Goal: Entertainment & Leisure: Consume media (video, audio)

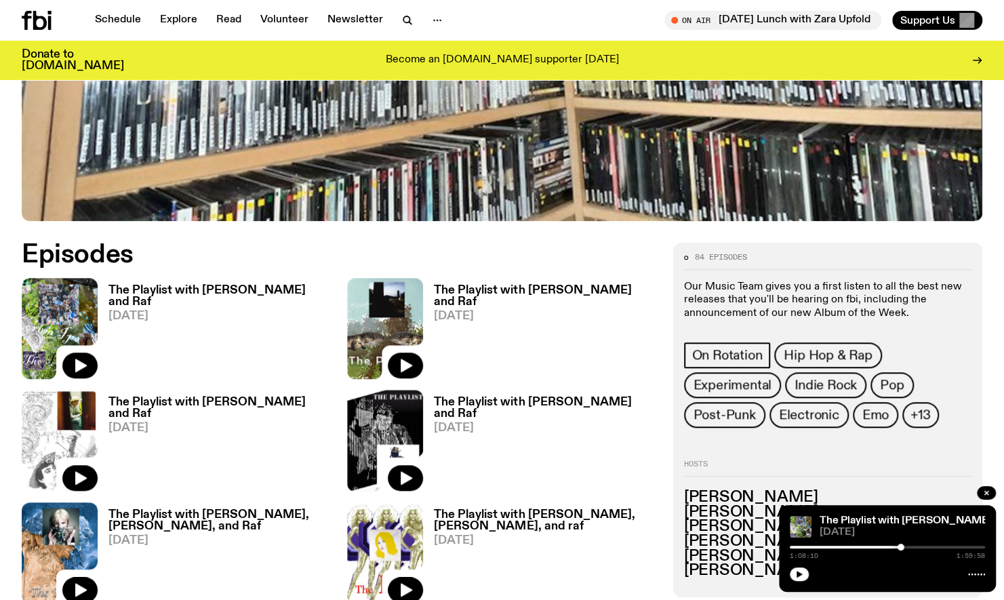
scroll to position [503, 0]
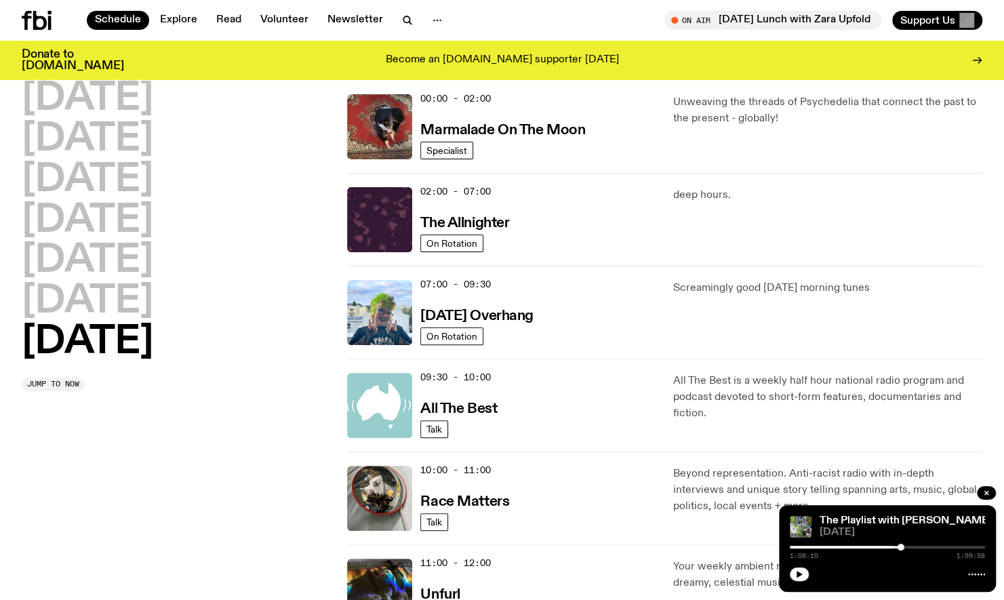
scroll to position [562, 0]
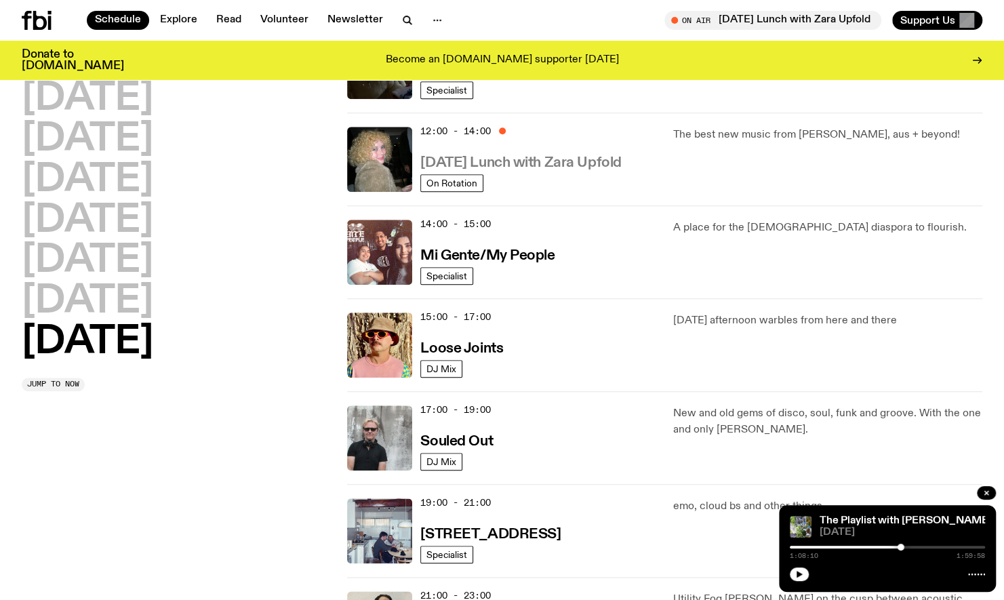
click at [497, 167] on h3 "[DATE] Lunch with Zara Upfold" at bounding box center [520, 163] width 201 height 14
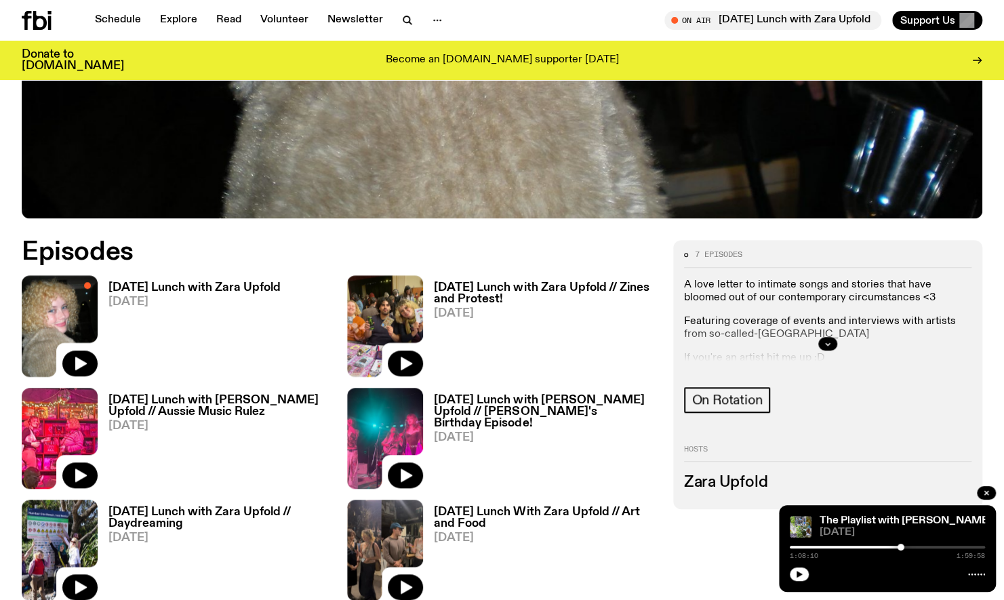
scroll to position [514, 0]
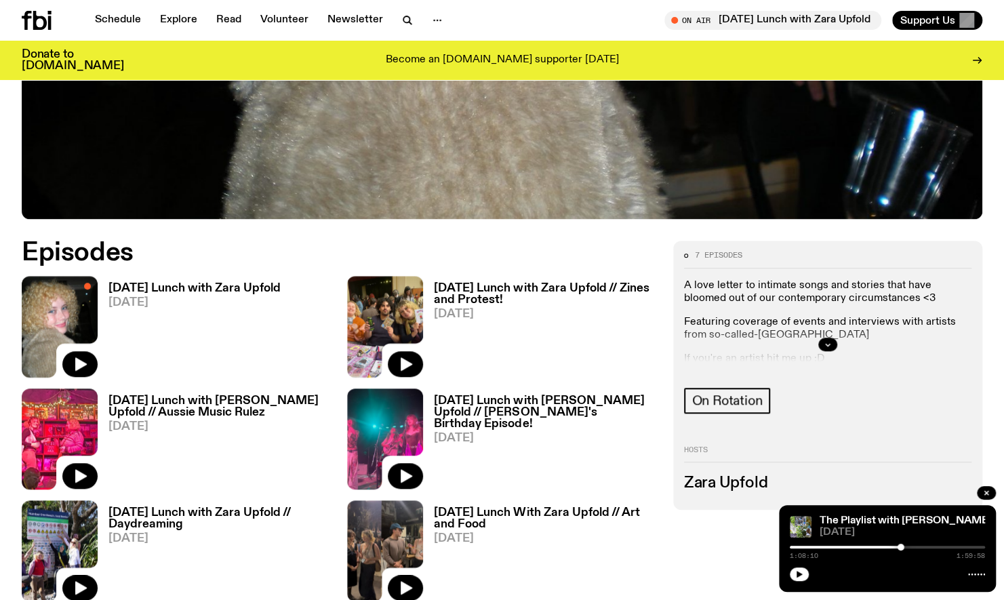
click at [175, 294] on link "[DATE] Lunch with Zara Upfold [DATE]" at bounding box center [189, 330] width 183 height 94
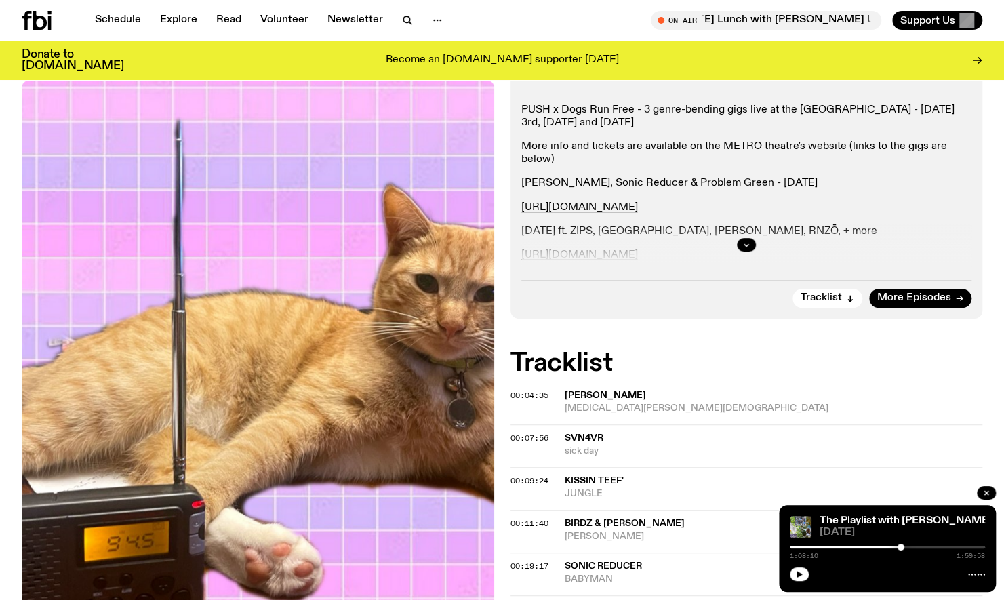
scroll to position [379, 0]
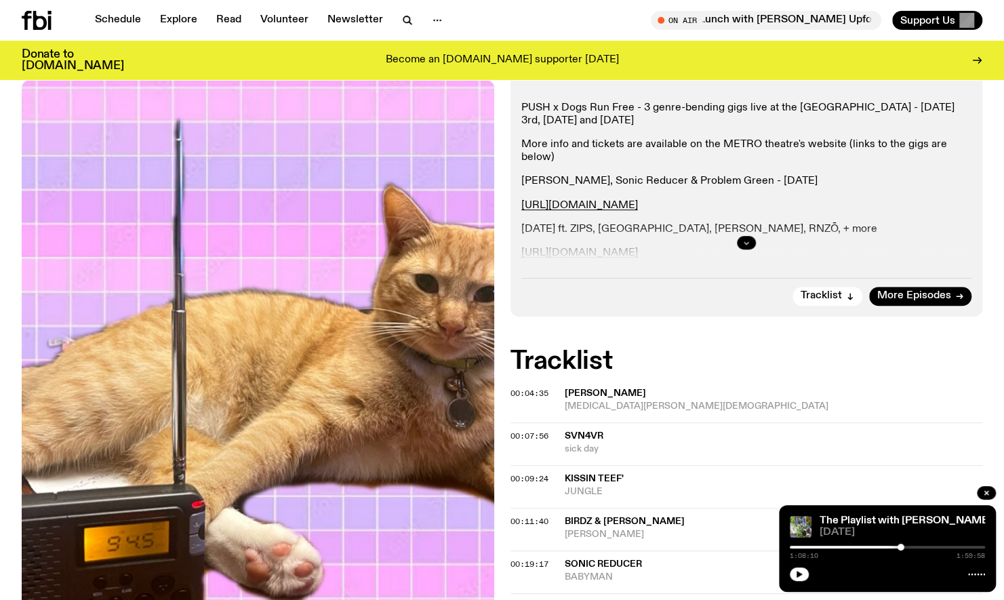
click at [739, 236] on button "button" at bounding box center [746, 243] width 19 height 14
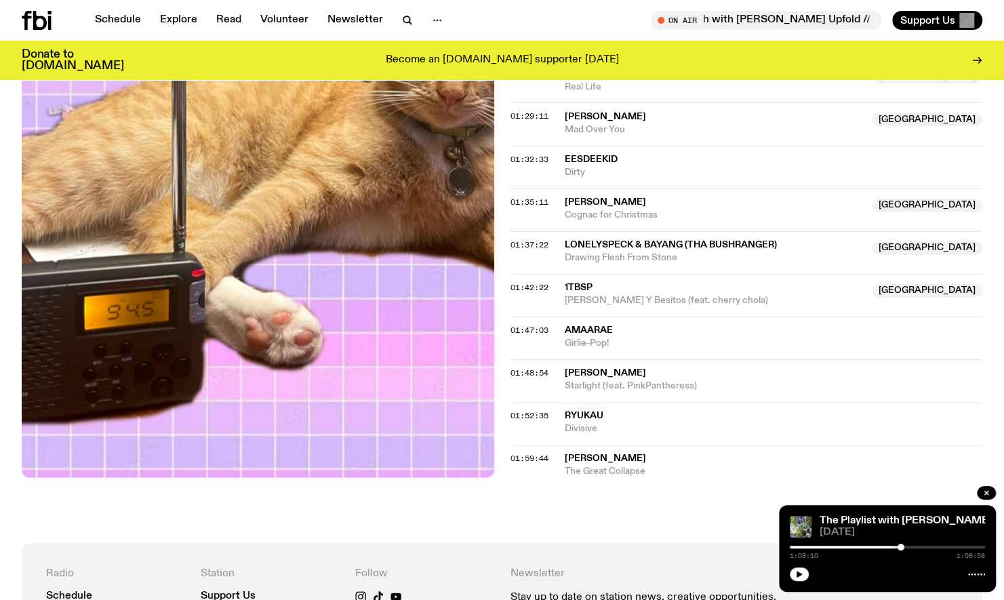
scroll to position [1712, 0]
